Goal: Task Accomplishment & Management: Manage account settings

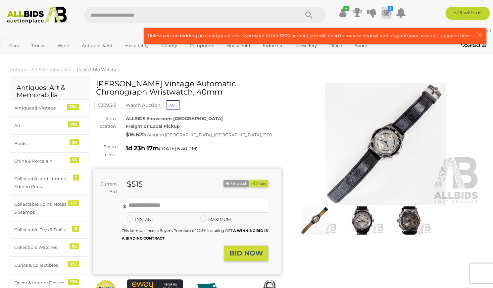
click at [386, 13] on icon at bounding box center [387, 13] width 10 height 12
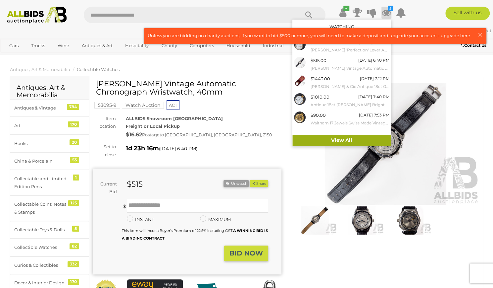
click at [325, 138] on link "View All" at bounding box center [342, 141] width 99 height 12
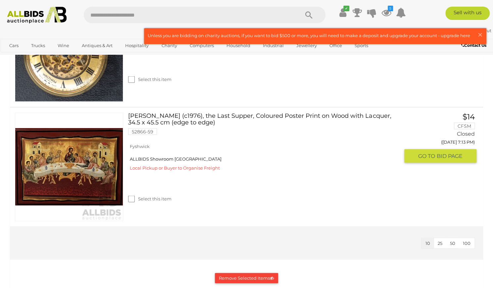
scroll to position [682, 0]
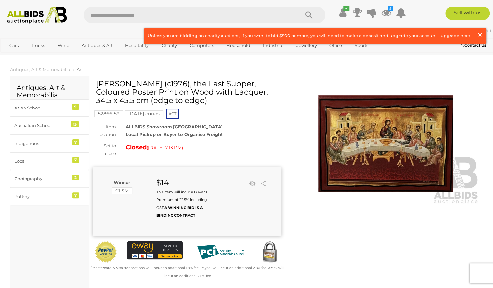
click at [481, 34] on span "×" at bounding box center [480, 34] width 6 height 13
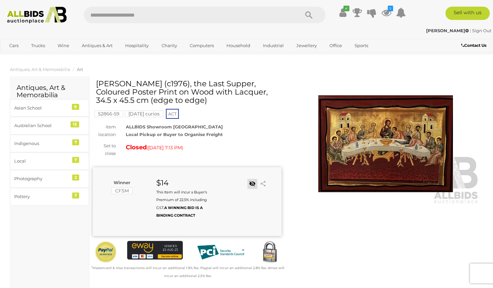
click at [252, 183] on link at bounding box center [253, 184] width 10 height 10
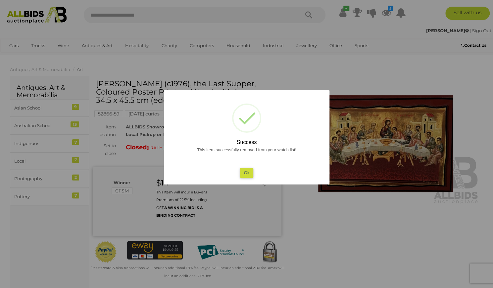
click at [248, 171] on button "Ok" at bounding box center [247, 173] width 14 height 10
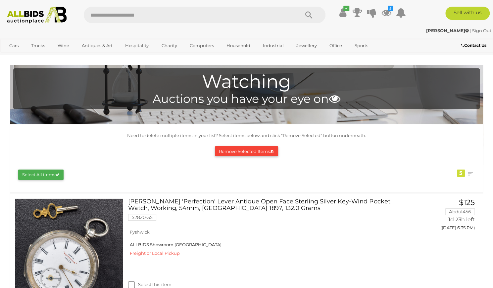
scroll to position [277, 0]
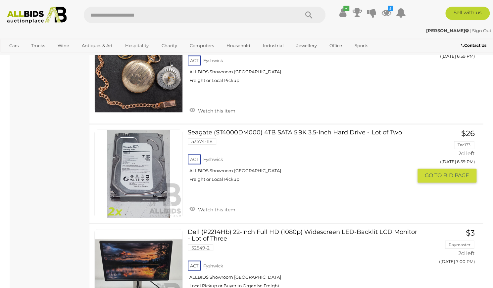
scroll to position [410, 0]
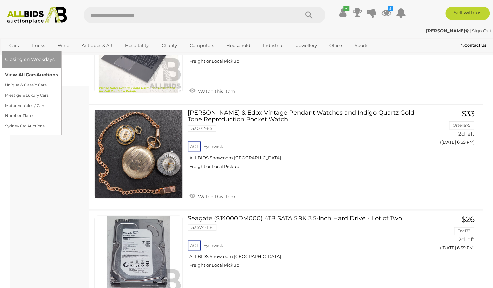
click at [34, 74] on link "View All Cars Auctions" at bounding box center [31, 75] width 53 height 10
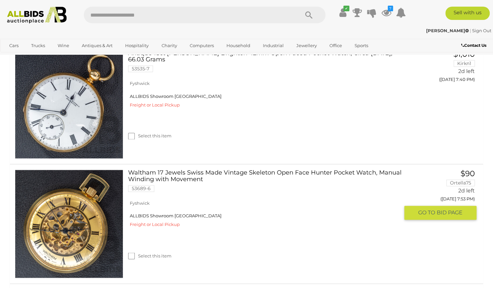
scroll to position [491, 0]
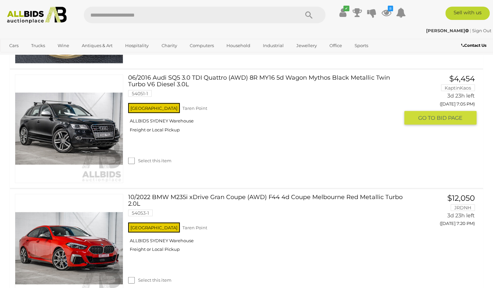
scroll to position [722, 0]
